Goal: Navigation & Orientation: Find specific page/section

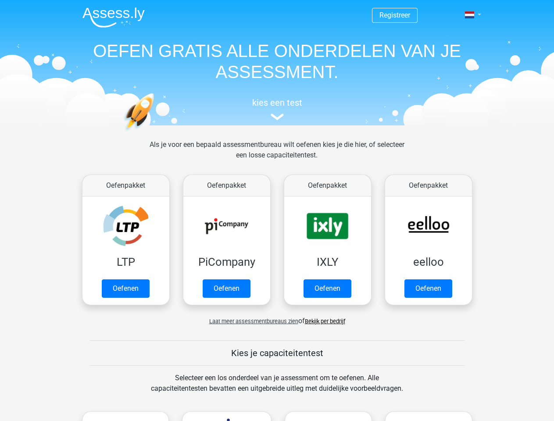
click at [470, 15] on span at bounding box center [469, 14] width 9 height 7
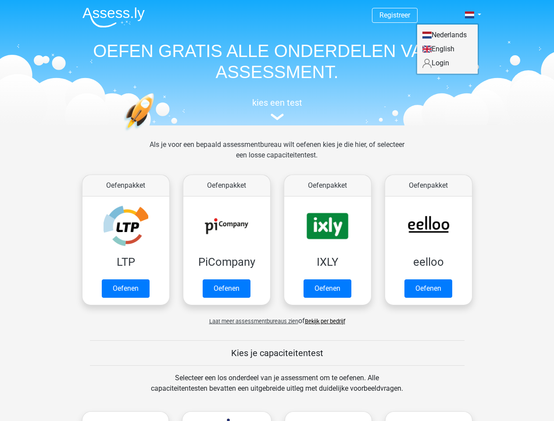
click at [251, 321] on span "Laat meer assessmentbureaus zien" at bounding box center [253, 321] width 89 height 7
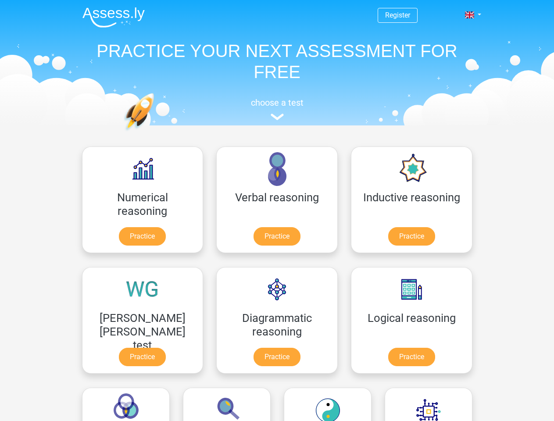
click at [470, 15] on span at bounding box center [469, 14] width 9 height 7
